Goal: Obtain resource: Obtain resource

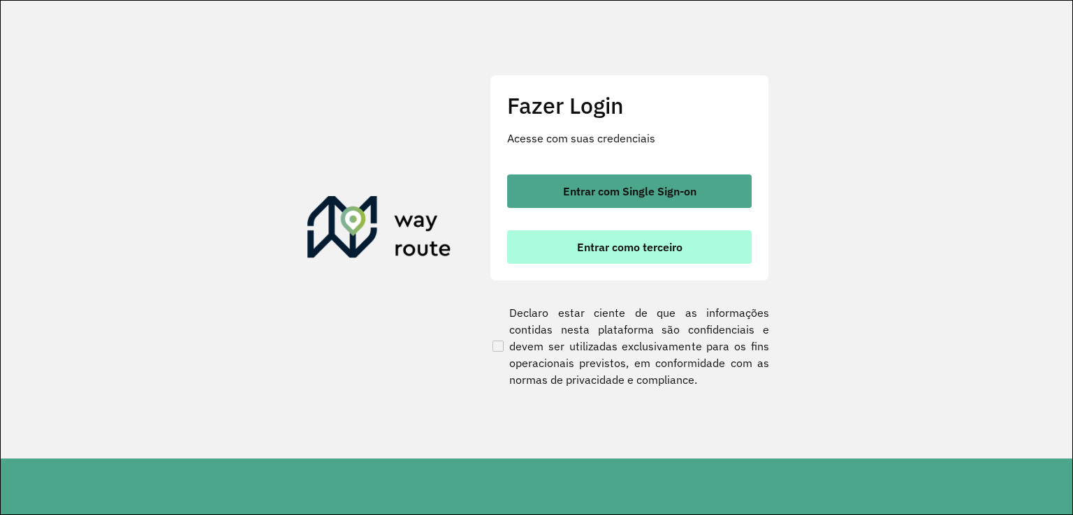
click at [588, 242] on span "Entrar como terceiro" at bounding box center [629, 247] width 105 height 11
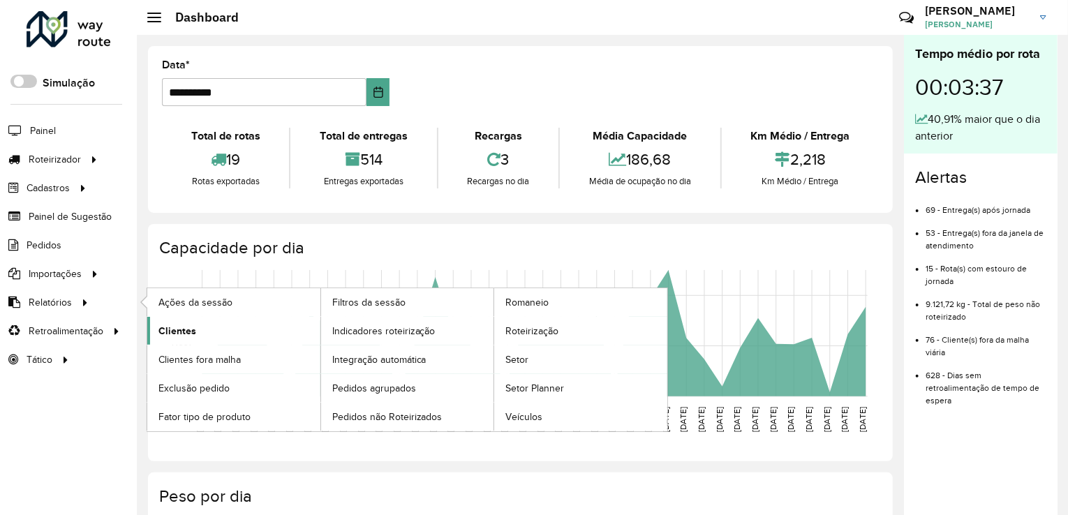
drag, startPoint x: 115, startPoint y: 302, endPoint x: 161, endPoint y: 318, distance: 48.6
click at [137, 314] on li "Relatórios Ações da sessão Clientes Clientes fora malha Exclusão pedido Fator t…" at bounding box center [68, 302] width 137 height 29
click at [176, 328] on span "Clientes" at bounding box center [178, 331] width 38 height 15
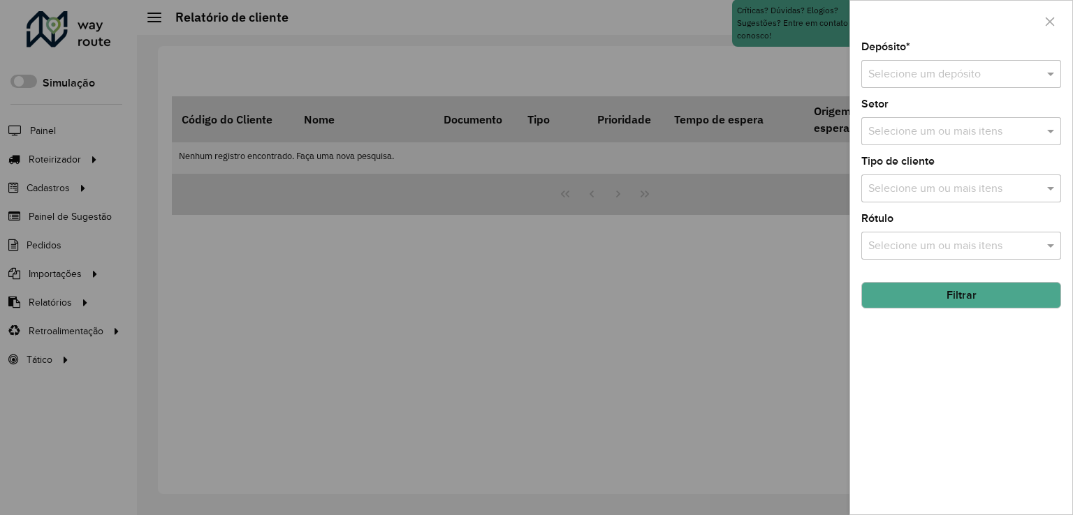
click at [879, 86] on div "Selecione um depósito" at bounding box center [961, 74] width 200 height 28
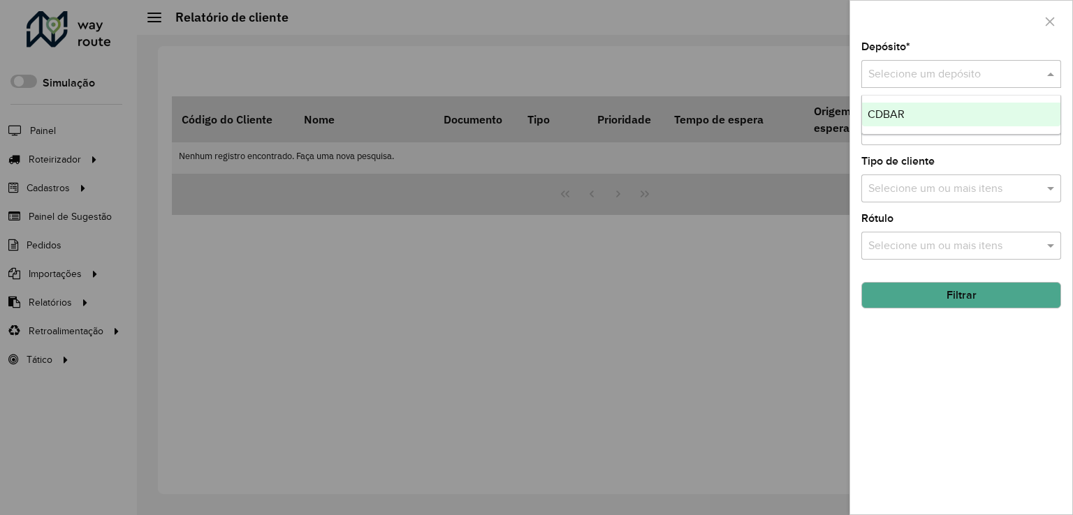
click at [905, 103] on div "CDBAR" at bounding box center [961, 115] width 198 height 24
click at [943, 299] on button "Filtrar" at bounding box center [961, 295] width 200 height 27
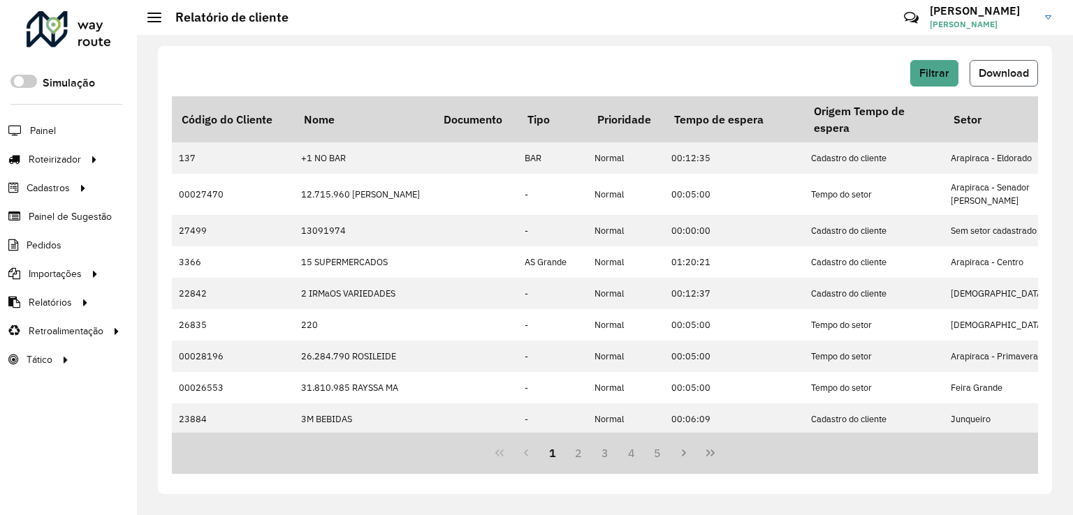
click at [1025, 69] on span "Download" at bounding box center [1003, 73] width 50 height 12
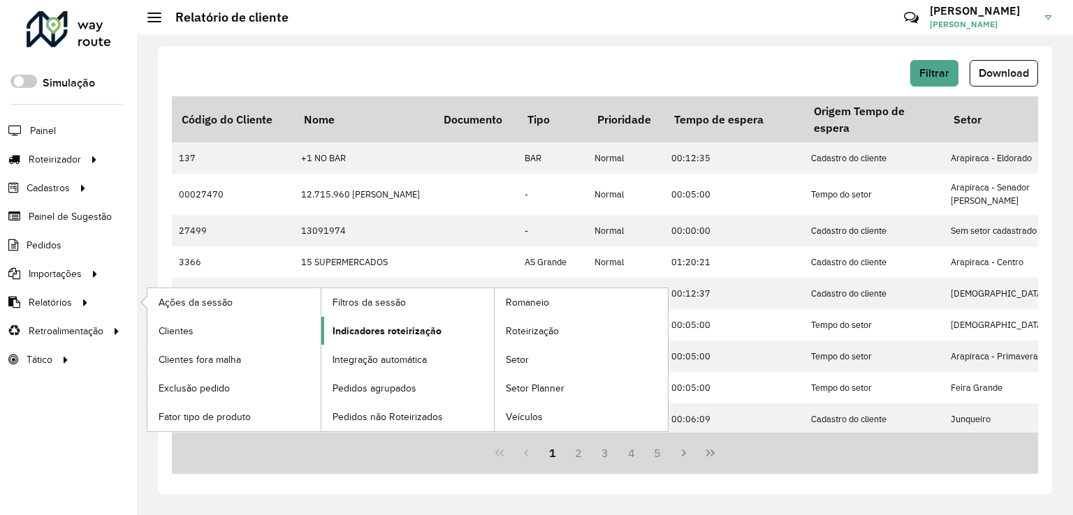
click at [362, 336] on link "Indicadores roteirização" at bounding box center [407, 331] width 173 height 28
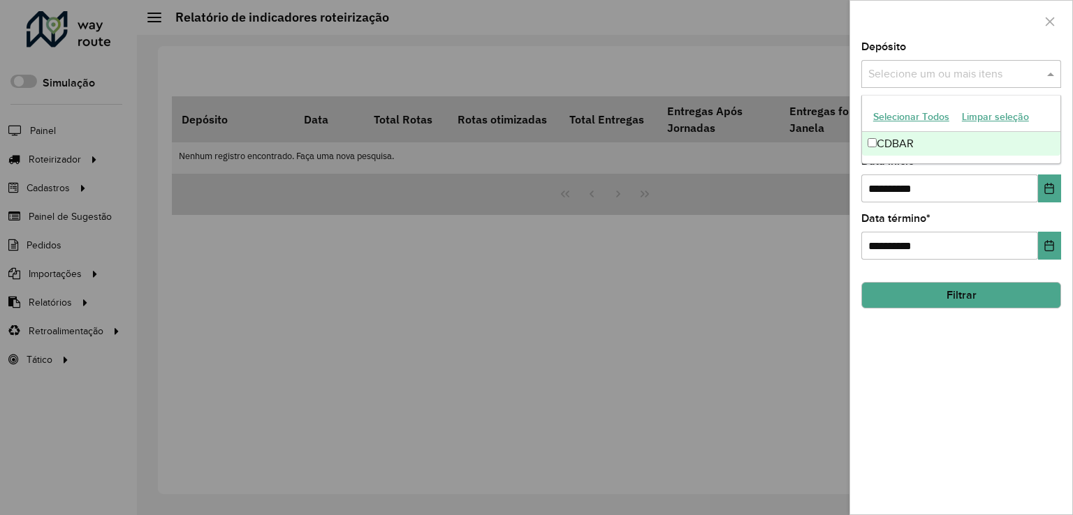
click at [893, 79] on input "text" at bounding box center [954, 74] width 179 height 17
click at [916, 145] on div "CDBAR" at bounding box center [961, 144] width 198 height 24
drag, startPoint x: 950, startPoint y: 192, endPoint x: 866, endPoint y: 189, distance: 83.8
click at [861, 193] on input "**********" at bounding box center [949, 189] width 177 height 28
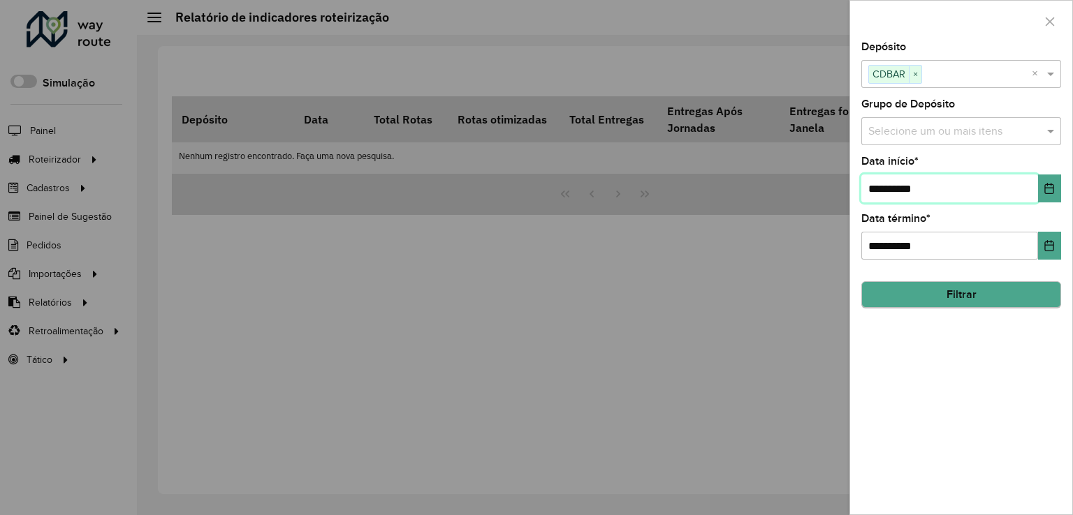
type input "**********"
click at [958, 293] on button "Filtrar" at bounding box center [961, 295] width 200 height 27
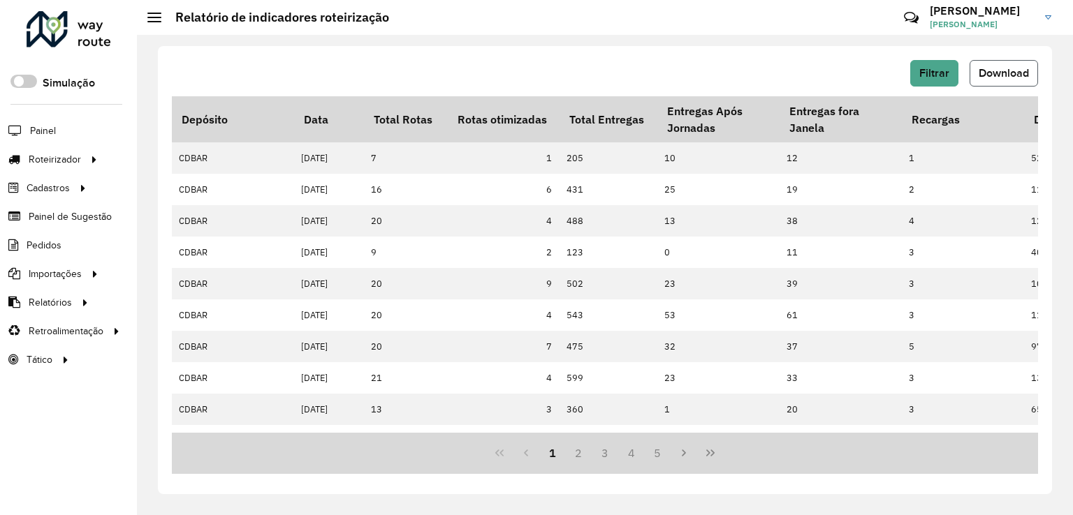
click at [1013, 75] on span "Download" at bounding box center [1003, 73] width 50 height 12
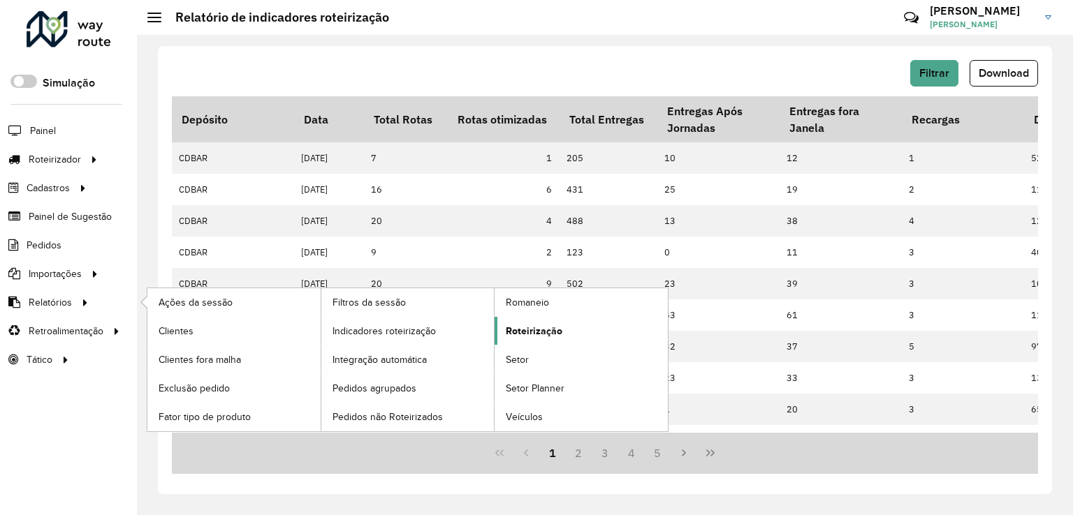
click at [550, 331] on span "Roteirização" at bounding box center [534, 331] width 57 height 15
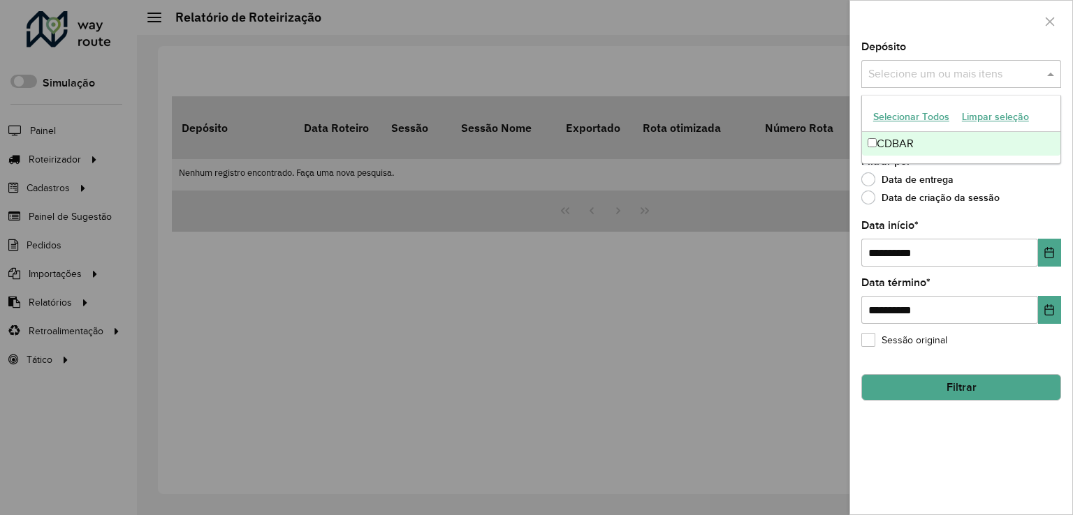
click at [913, 75] on input "text" at bounding box center [954, 74] width 179 height 17
drag, startPoint x: 944, startPoint y: 130, endPoint x: 950, endPoint y: 159, distance: 30.0
click at [944, 131] on ng-dropdown-panel "Selecionar Todos Limpar seleção CDBAR" at bounding box center [961, 129] width 200 height 69
click at [920, 149] on div "CDBAR" at bounding box center [961, 144] width 198 height 24
drag, startPoint x: 962, startPoint y: 256, endPoint x: 699, endPoint y: 279, distance: 264.2
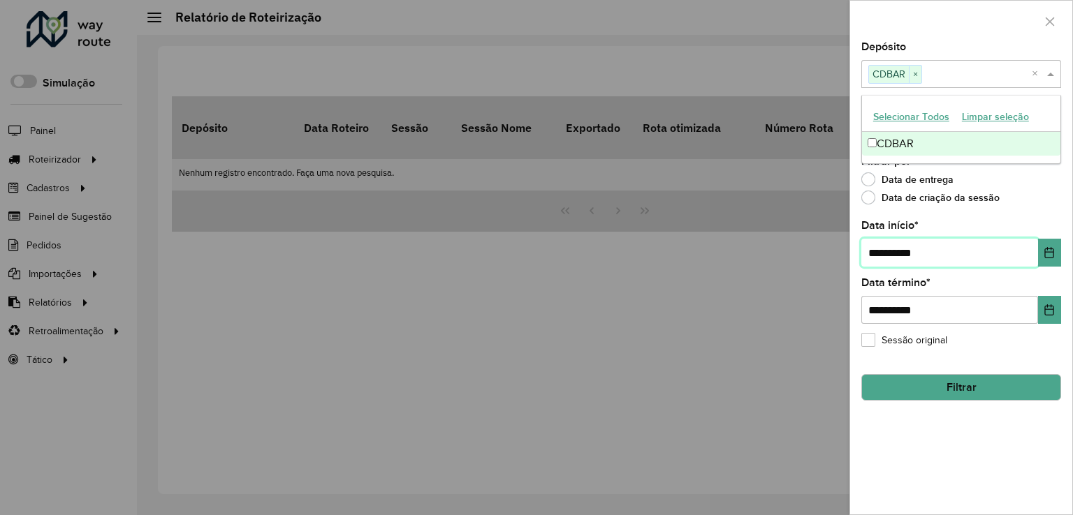
click at [696, 283] on body "Aguarde... Pop-up bloqueado! Seu navegador bloqueou automáticamente a abertura …" at bounding box center [536, 257] width 1073 height 515
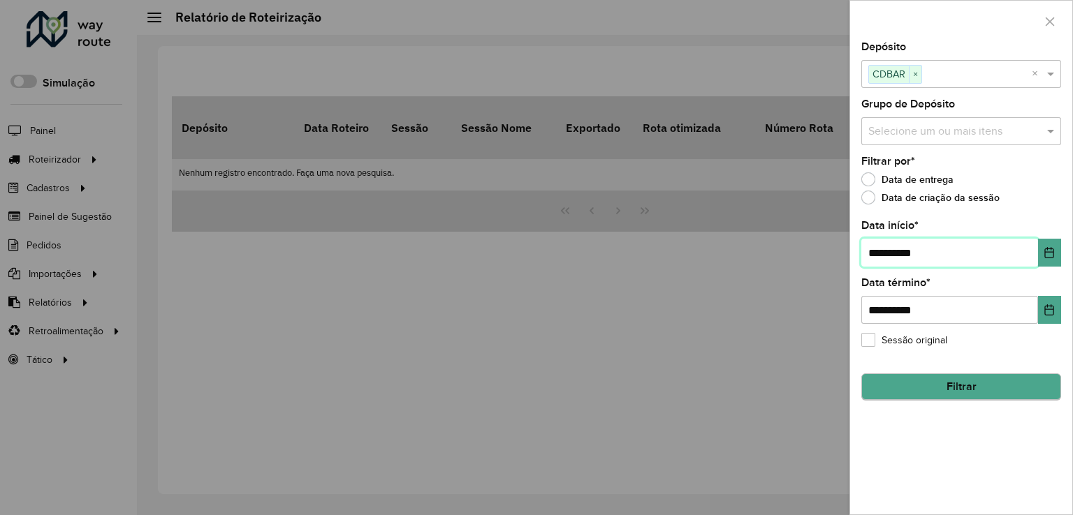
type input "**********"
click at [896, 393] on button "Filtrar" at bounding box center [961, 387] width 200 height 27
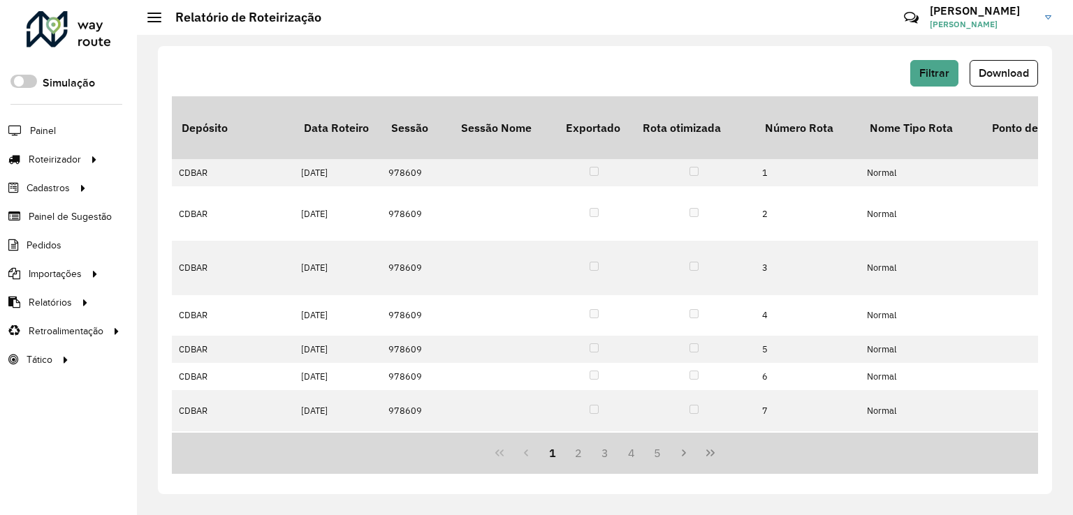
click at [997, 87] on div "Filtrar Download" at bounding box center [605, 78] width 866 height 36
click at [995, 85] on button "Download" at bounding box center [1003, 73] width 68 height 27
click at [45, 244] on span "Pedidos" at bounding box center [45, 245] width 36 height 15
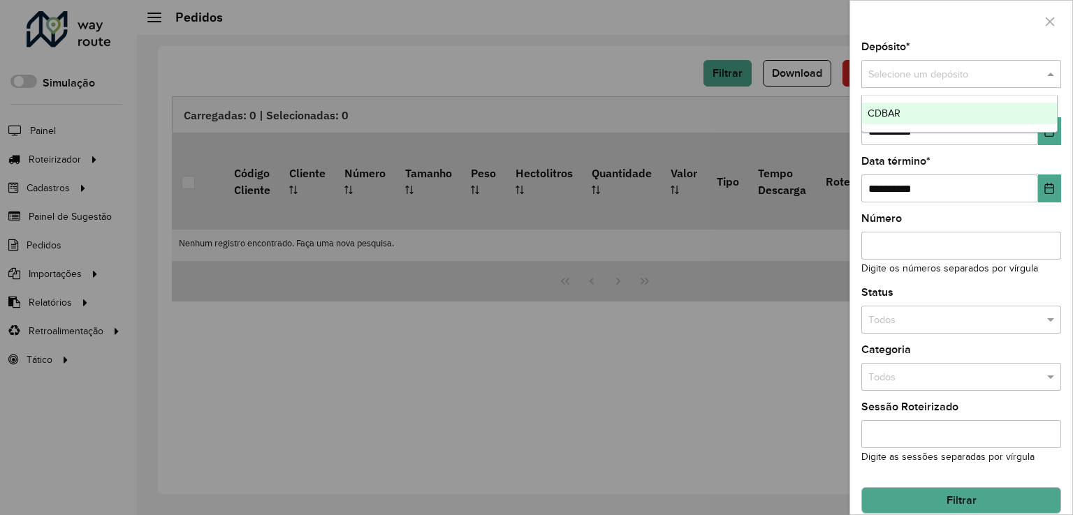
click at [991, 79] on input "text" at bounding box center [947, 74] width 158 height 15
click at [975, 110] on div "CDBAR" at bounding box center [959, 114] width 195 height 22
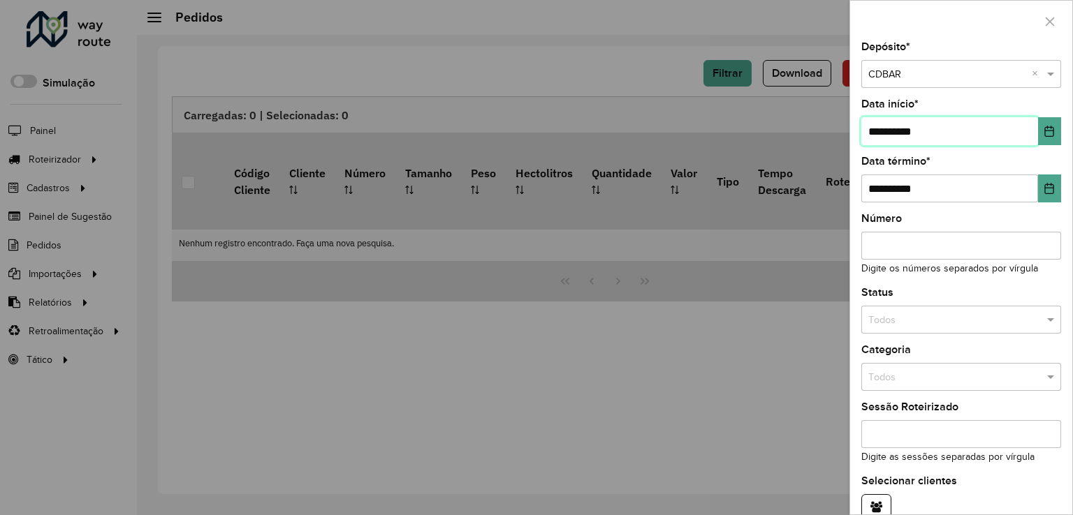
drag, startPoint x: 972, startPoint y: 133, endPoint x: 310, endPoint y: 264, distance: 674.9
click at [310, 264] on body "Aguarde... Pop-up bloqueado! Seu navegador bloqueou automáticamente a abertura …" at bounding box center [536, 257] width 1073 height 515
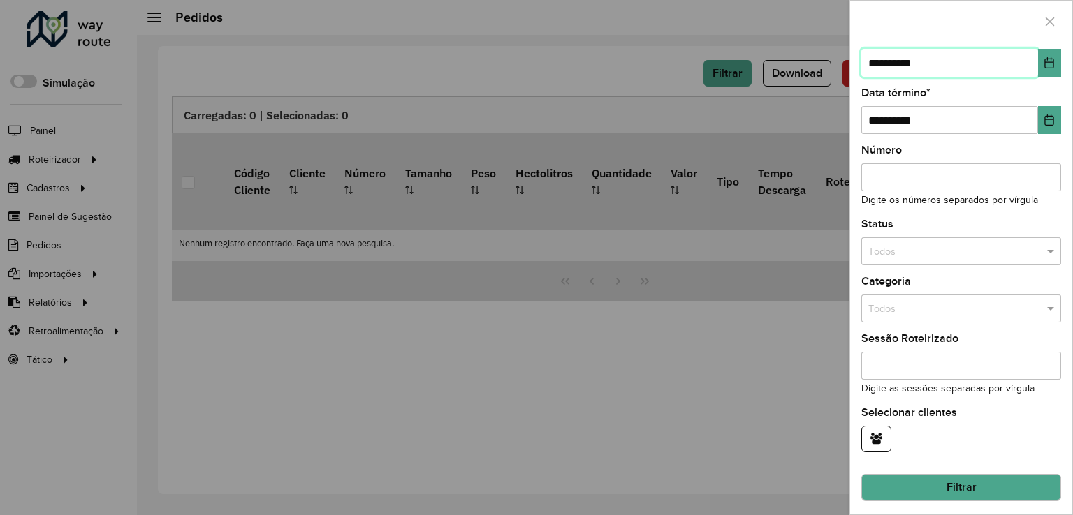
type input "**********"
click at [1023, 492] on button "Filtrar" at bounding box center [961, 488] width 200 height 27
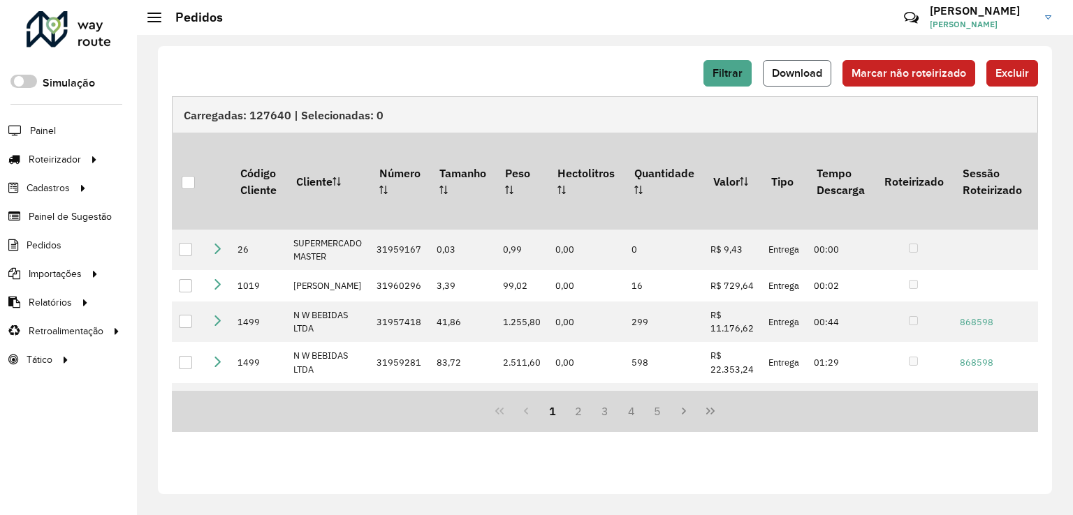
click at [808, 71] on span "Download" at bounding box center [797, 73] width 50 height 12
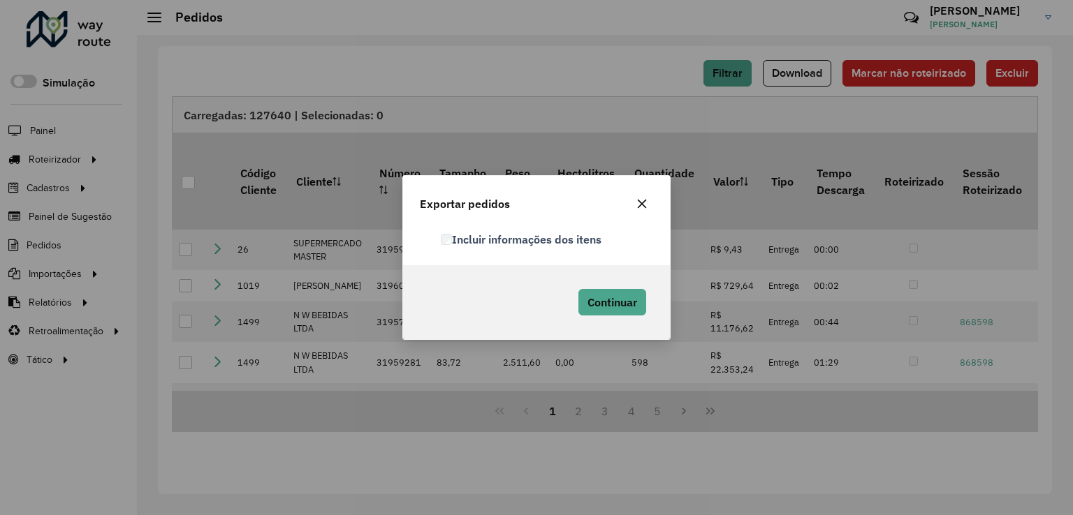
click at [446, 247] on label "Incluir informações dos itens" at bounding box center [521, 239] width 161 height 17
click at [616, 295] on span "Continuar" at bounding box center [612, 302] width 50 height 14
